Goal: Task Accomplishment & Management: Complete application form

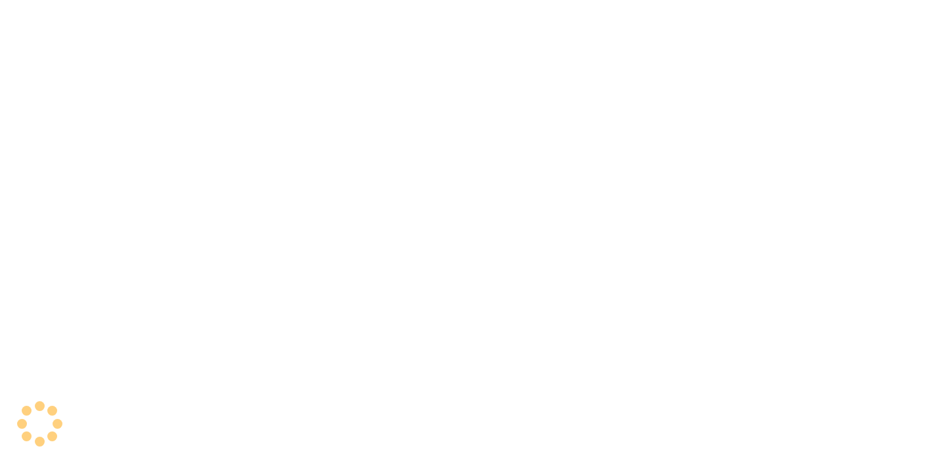
select select "en"
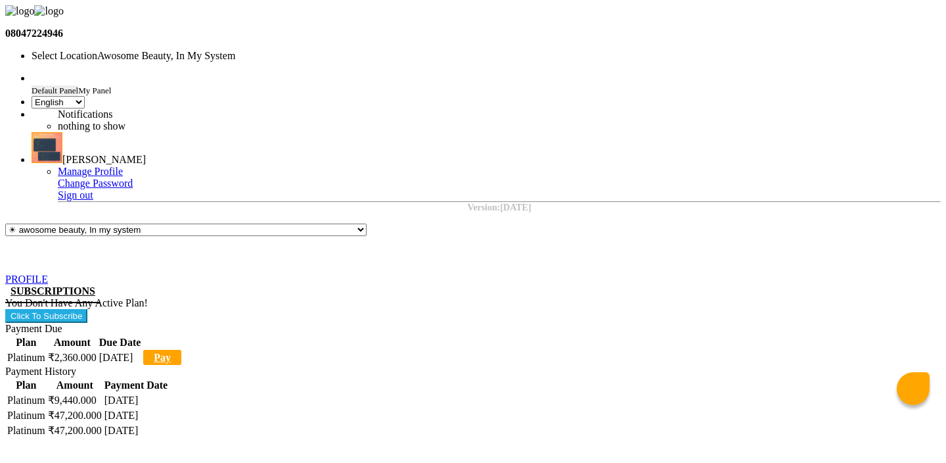
click at [261, 51] on input "text" at bounding box center [147, 56] width 230 height 10
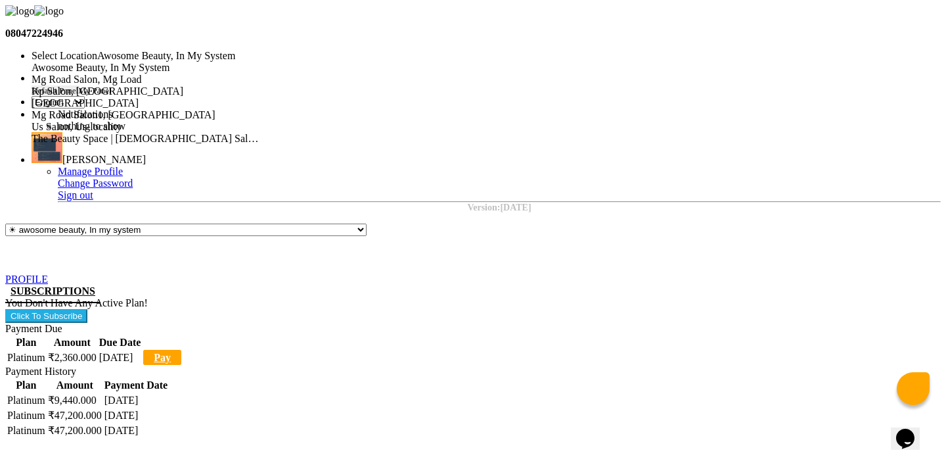
click at [261, 76] on div "Mg Road Salon, Mg Load" at bounding box center [147, 80] width 230 height 12
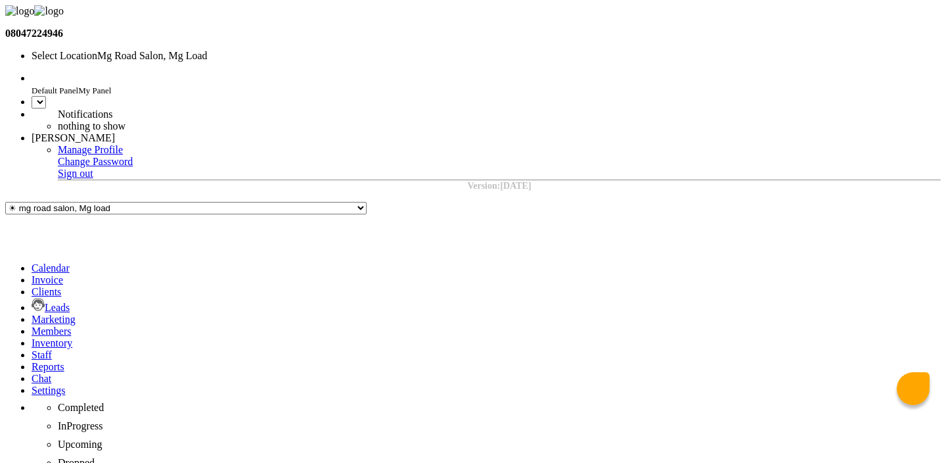
select select "en"
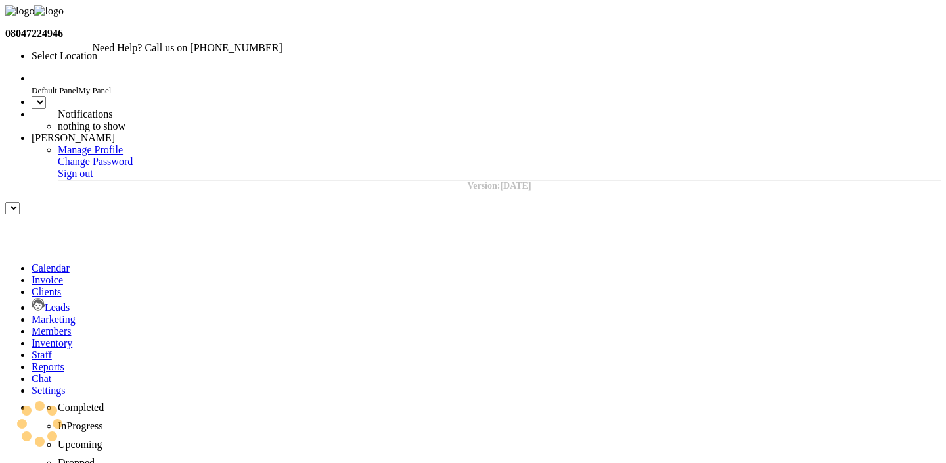
select select "en"
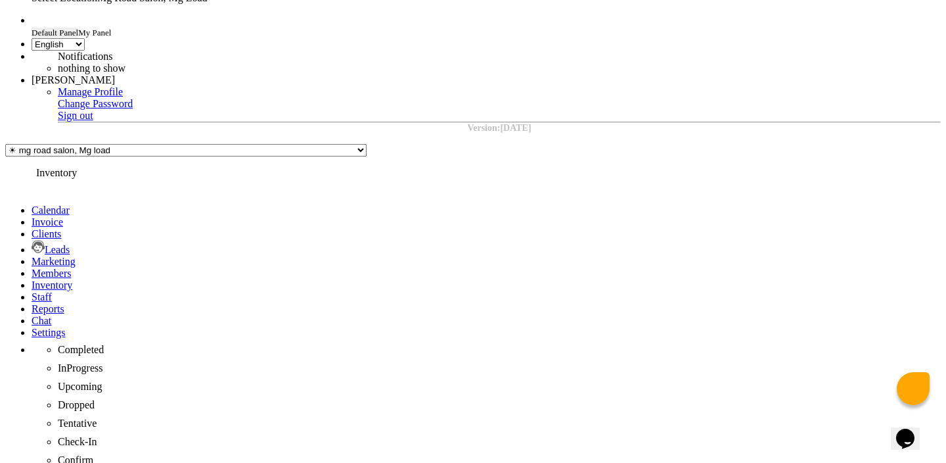
click at [32, 279] on icon at bounding box center [32, 284] width 0 height 11
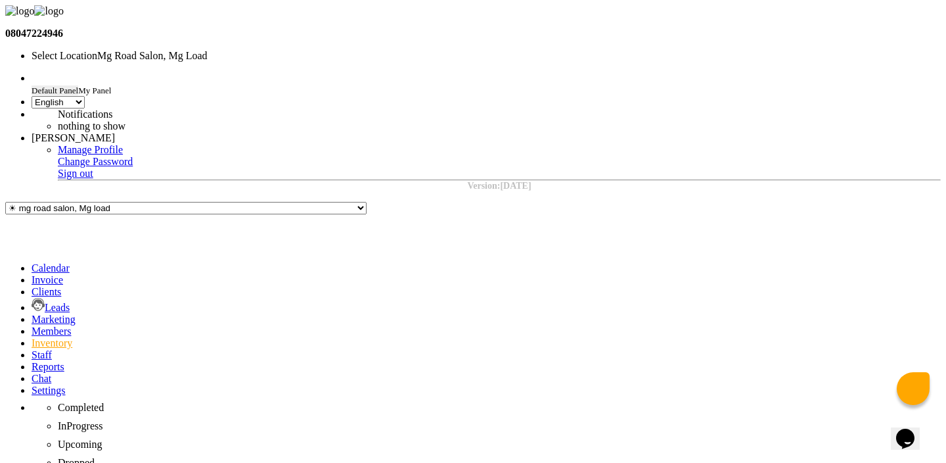
select select "true"
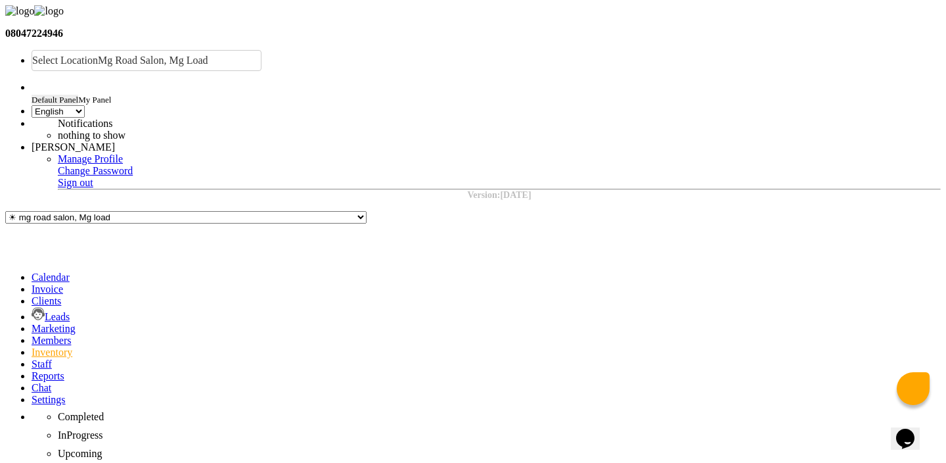
select select "B"
type input "test product"
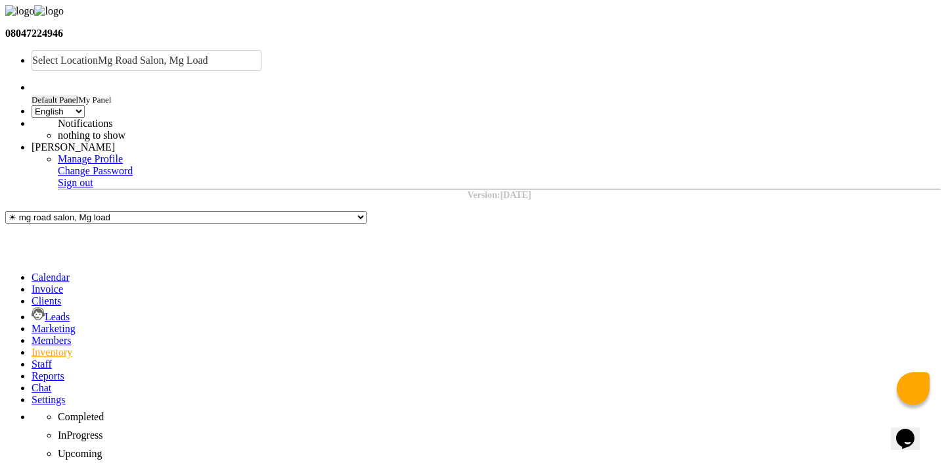
select select "22501200"
select select "22501203"
type input "100"
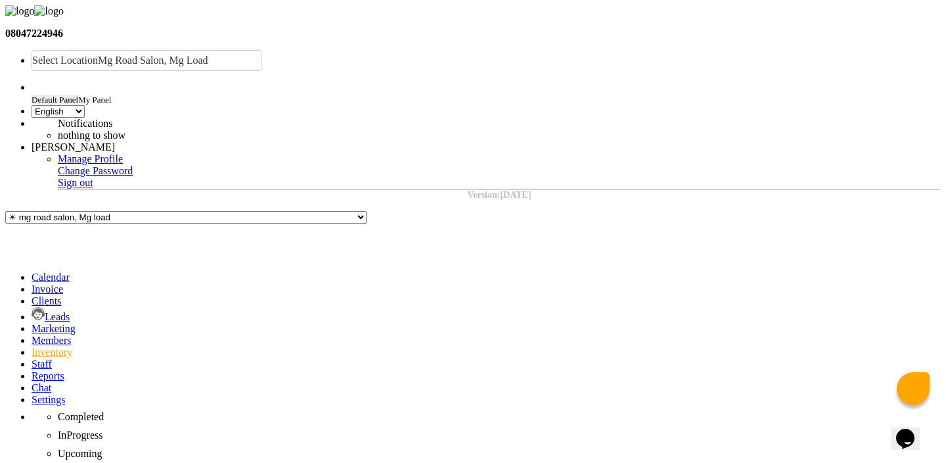
type input "70"
type input "10"
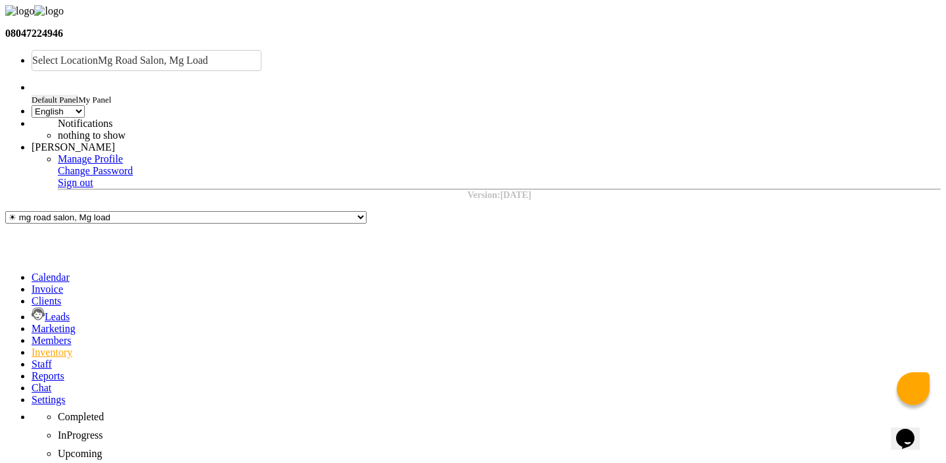
type input "1"
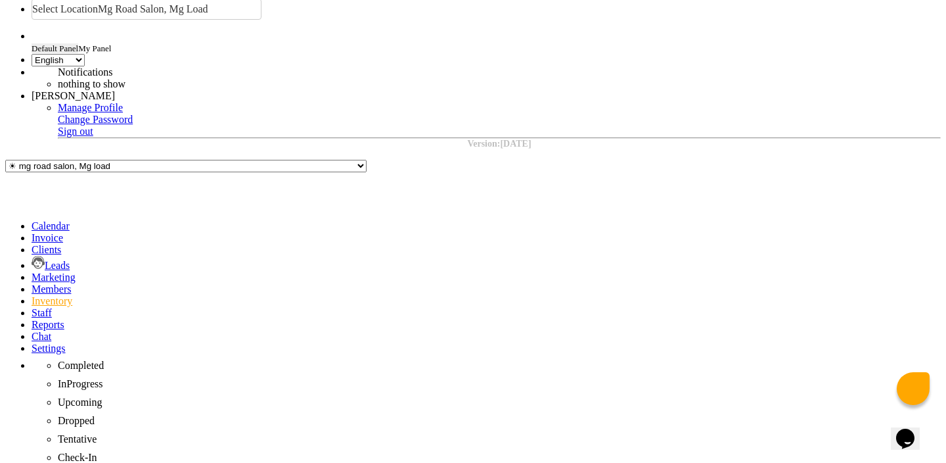
scroll to position [113, 0]
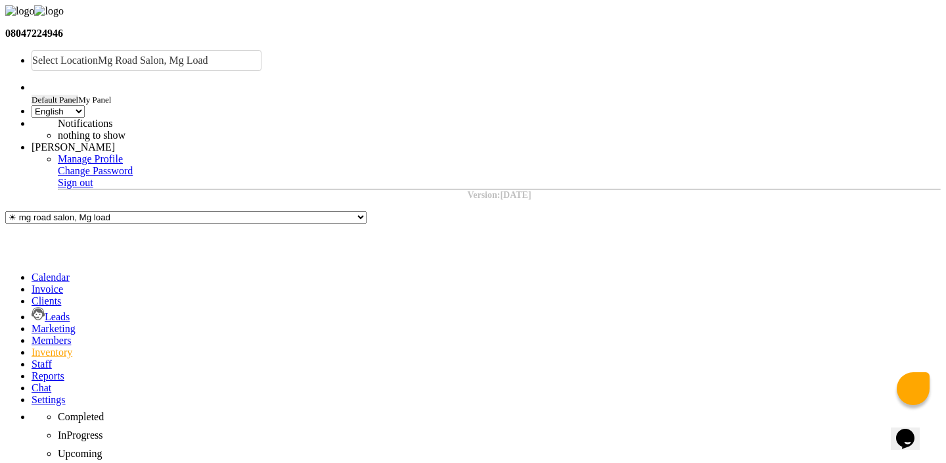
paste input "test product"
type input "test product"
select select
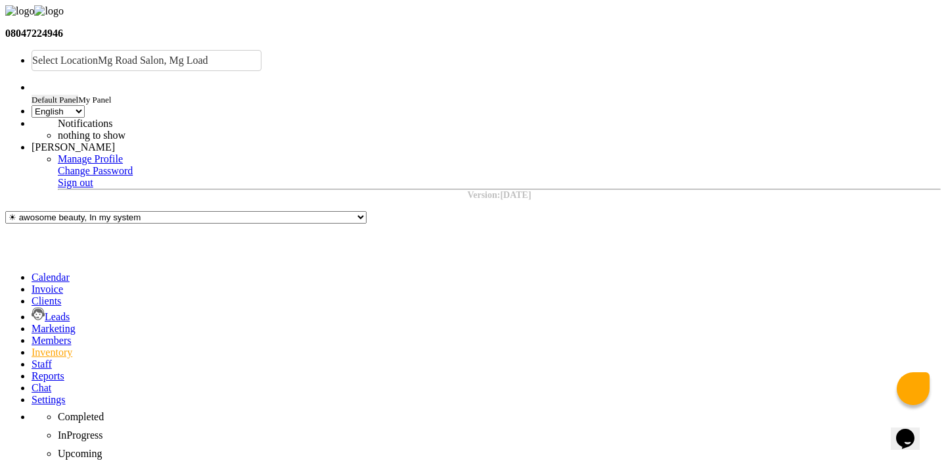
select select "all"
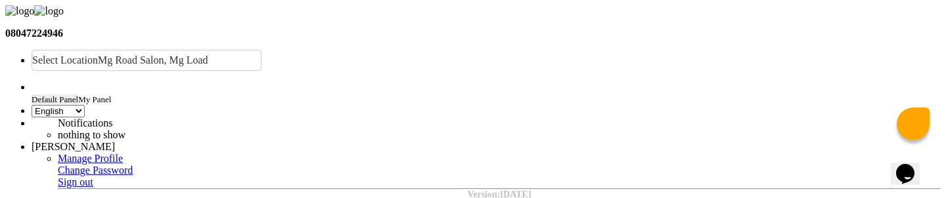
scroll to position [116, 0]
select select "all"
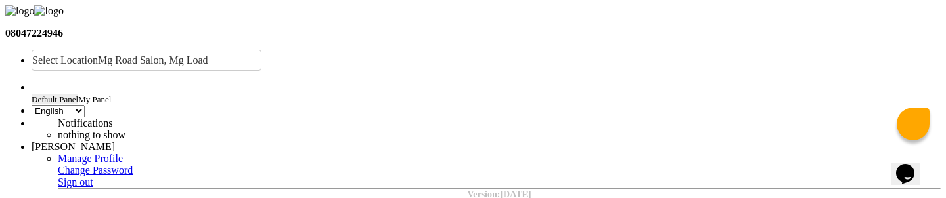
select select "all"
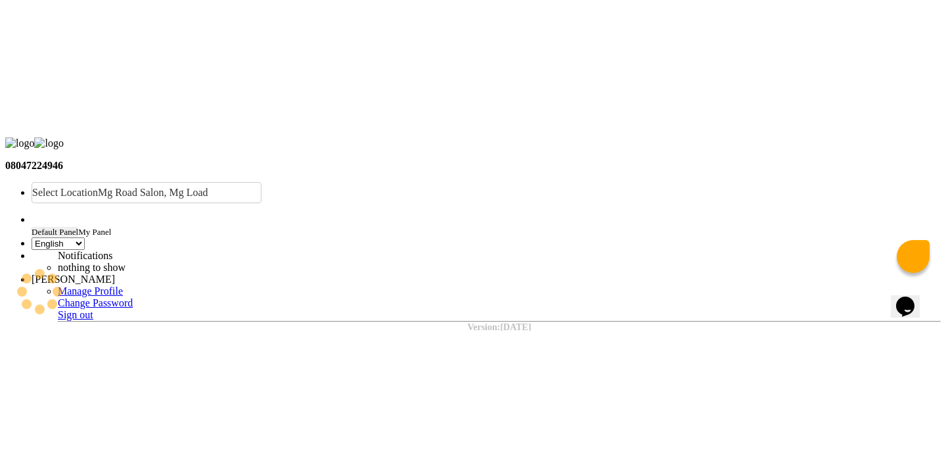
scroll to position [70, 0]
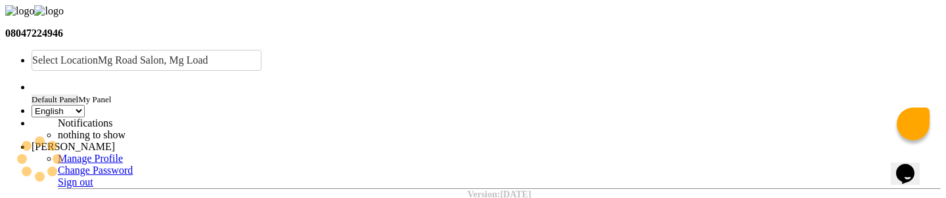
select select "all"
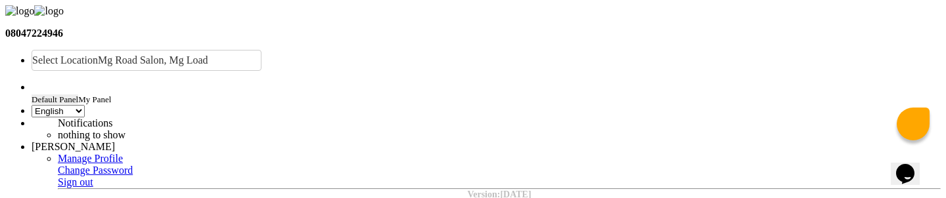
scroll to position [155, 0]
select select "all"
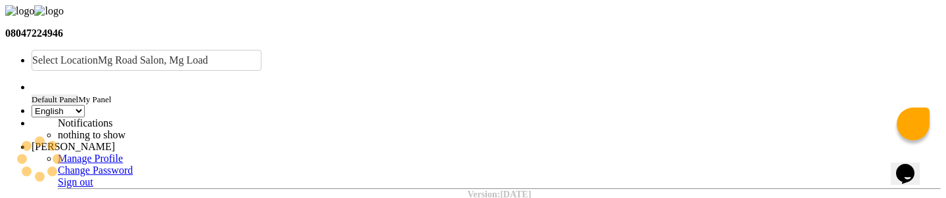
scroll to position [125, 0]
select select "all"
click at [261, 50] on ng-select "Select Location × Mg Road Salon, Mg Load" at bounding box center [147, 60] width 230 height 21
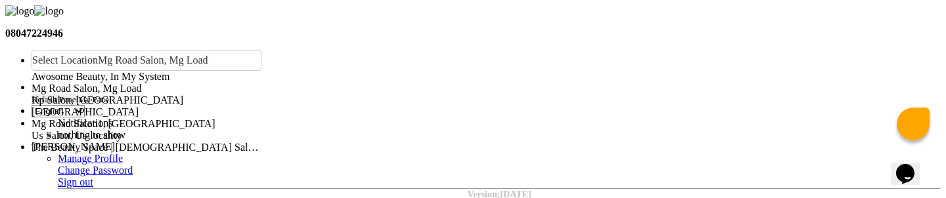
click at [183, 95] on span "Kp Salon, Pune" at bounding box center [108, 100] width 152 height 11
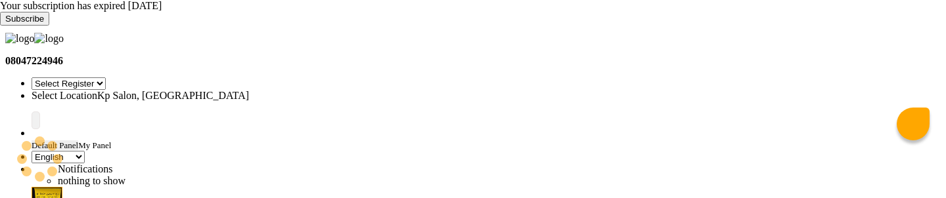
select select "en"
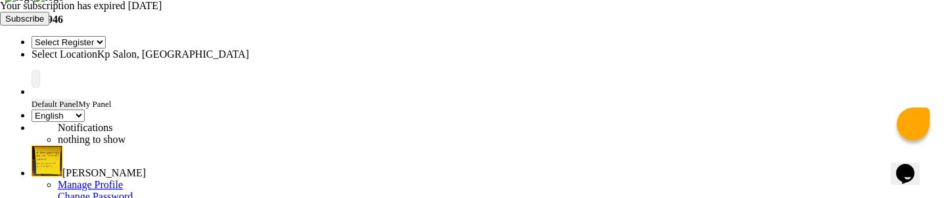
scroll to position [169, 0]
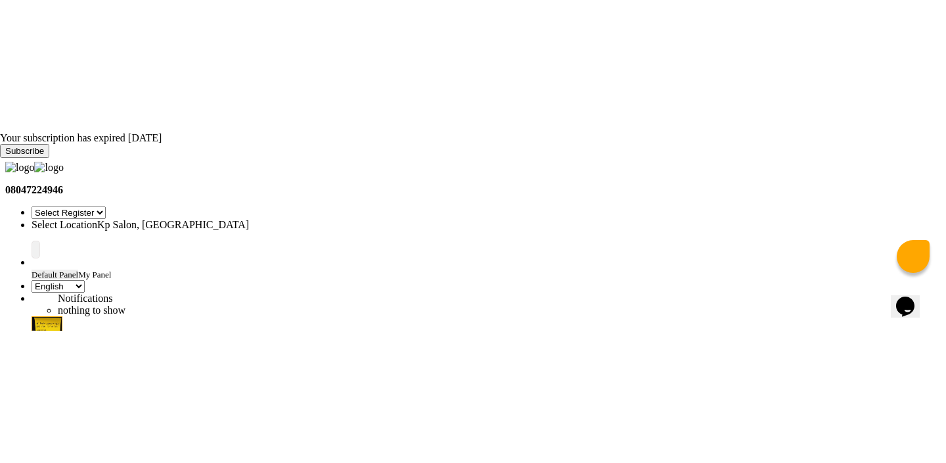
scroll to position [0, 0]
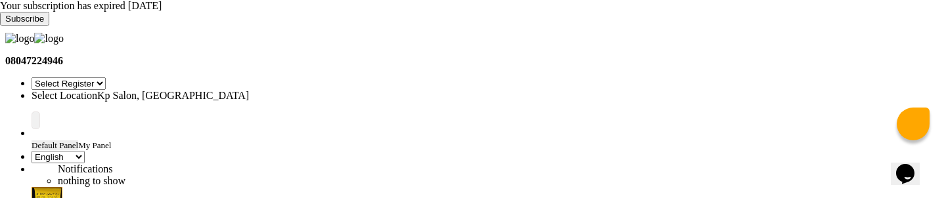
click at [261, 91] on input "text" at bounding box center [147, 96] width 230 height 10
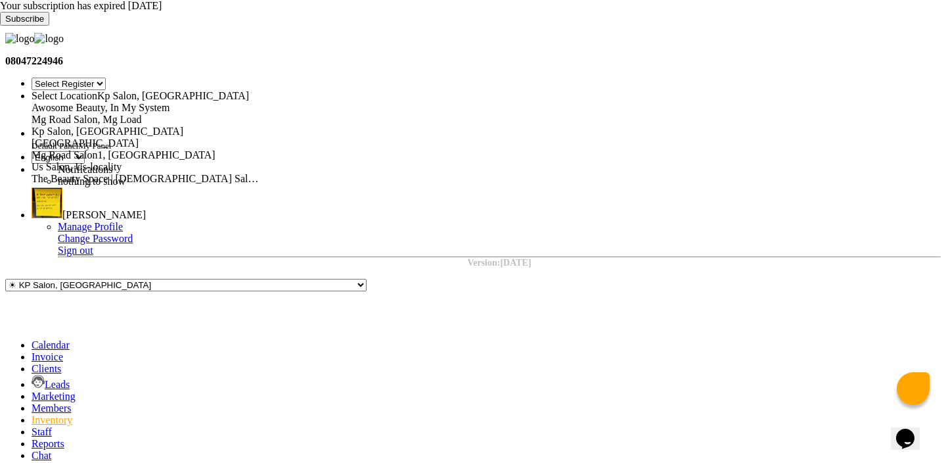
click at [311, 52] on nav "08047224946 Select Register Select Location × Kp Salon, Pune Awosome Beauty, In…" at bounding box center [473, 150] width 936 height 235
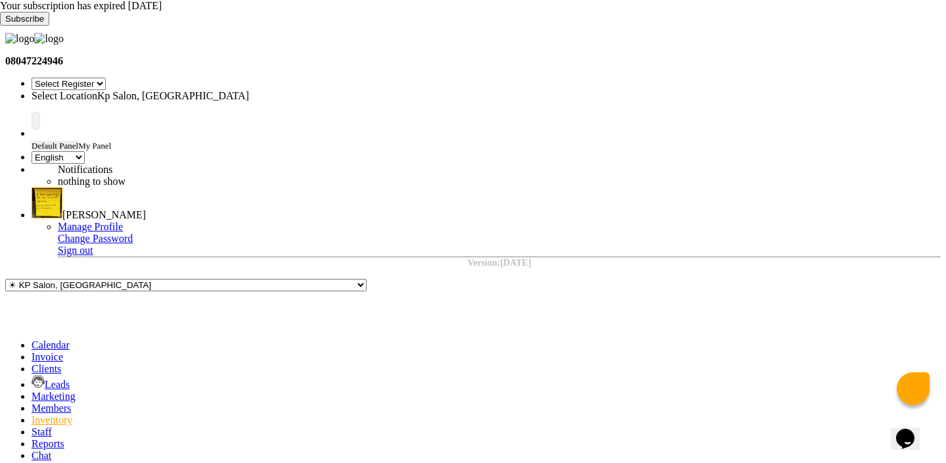
click at [261, 91] on input "text" at bounding box center [147, 96] width 230 height 10
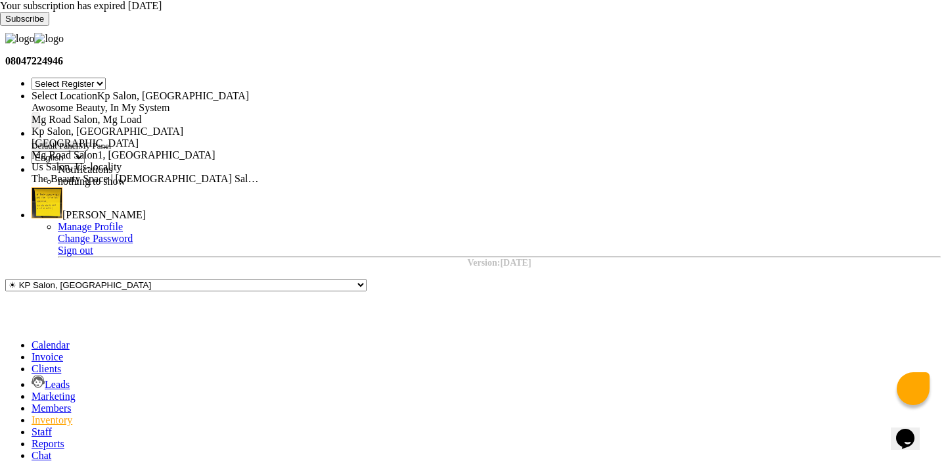
click at [142, 114] on span "Mg Road Salon, Mg Load" at bounding box center [87, 119] width 110 height 11
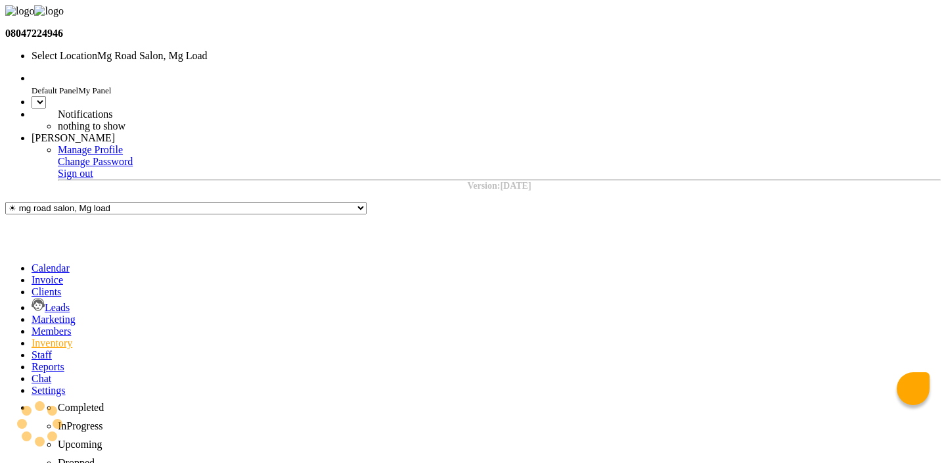
select select "en"
click at [32, 262] on link "Calendar" at bounding box center [51, 267] width 38 height 11
click at [115, 132] on span "[PERSON_NAME]" at bounding box center [73, 137] width 83 height 11
click at [93, 168] on link "Sign out" at bounding box center [75, 173] width 35 height 11
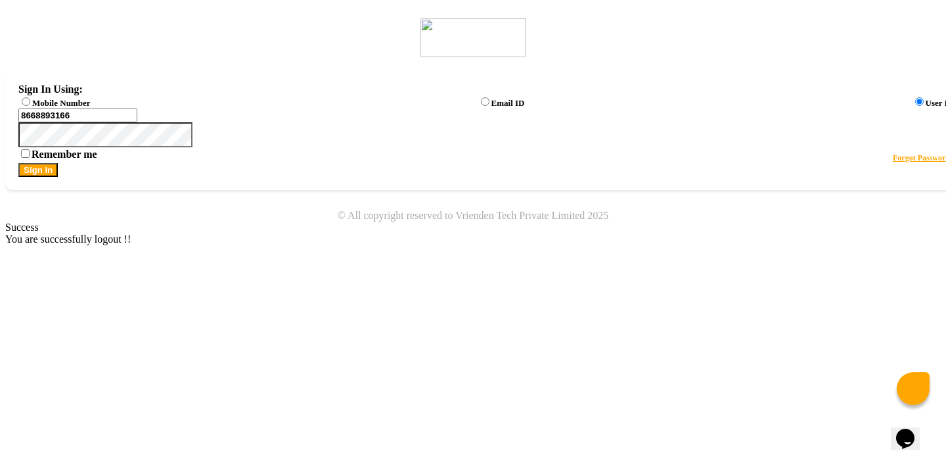
click at [90, 108] on label "Mobile Number" at bounding box center [61, 103] width 58 height 10
click at [30, 106] on input "Mobile Number" at bounding box center [26, 101] width 9 height 9
radio input "true"
radio input "false"
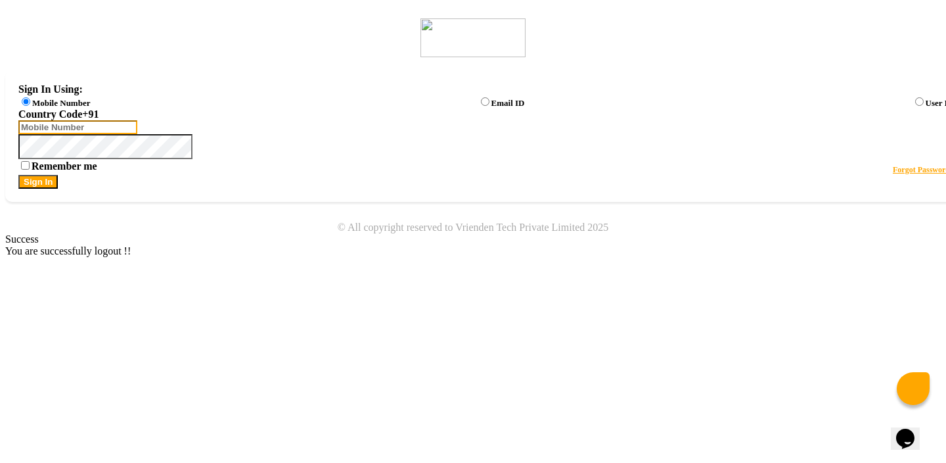
click at [137, 134] on input "Username" at bounding box center [77, 127] width 119 height 14
type input "8668893166"
click at [58, 189] on button "Sign In" at bounding box center [37, 182] width 39 height 14
